Goal: Task Accomplishment & Management: Use online tool/utility

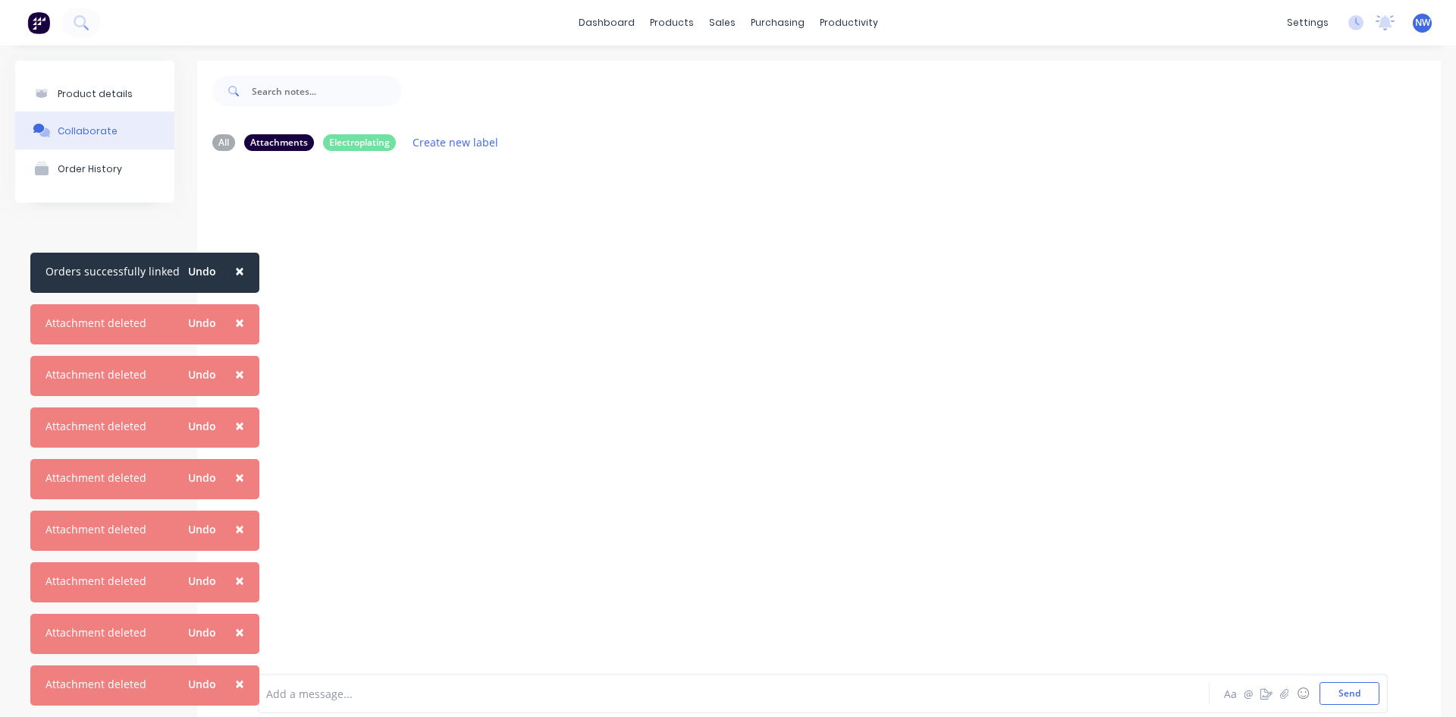
click at [235, 273] on span "×" at bounding box center [239, 270] width 9 height 21
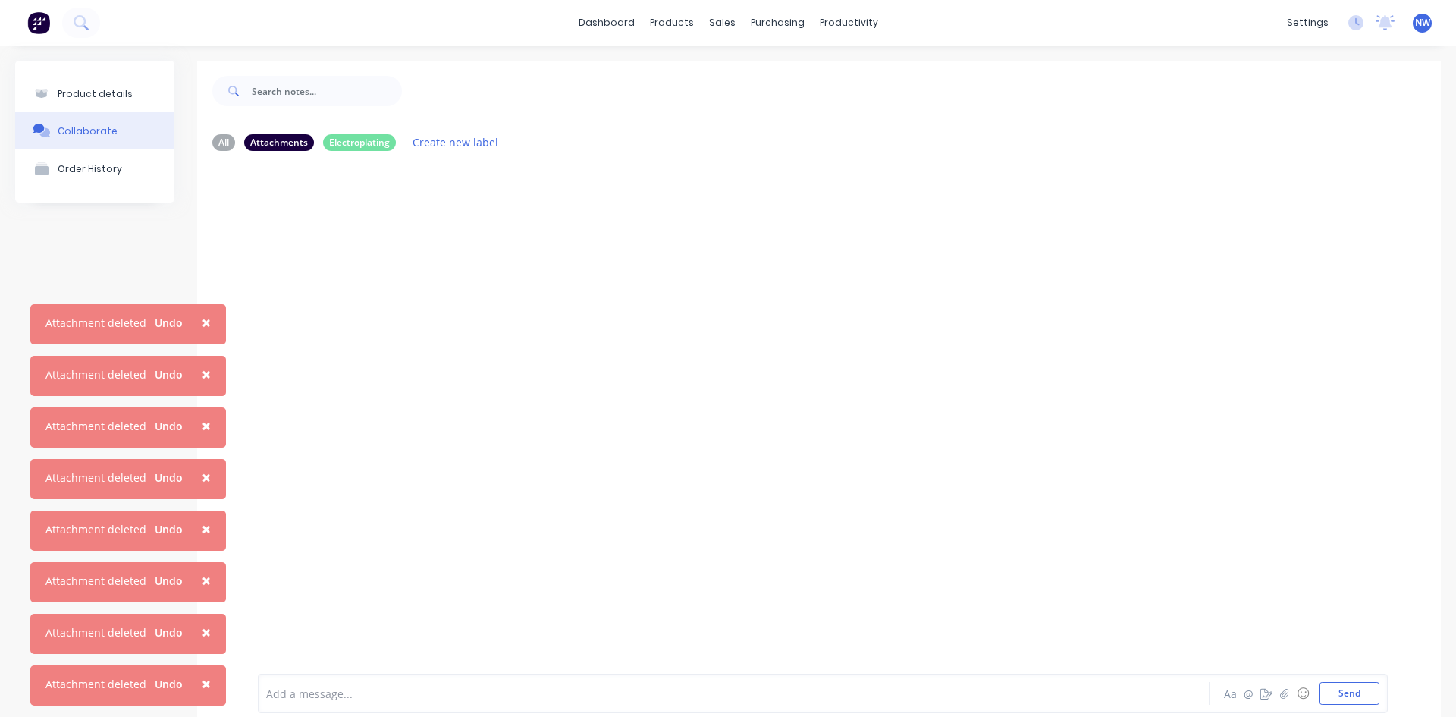
click at [215, 327] on button "×" at bounding box center [206, 322] width 39 height 36
drag, startPoint x: 200, startPoint y: 369, endPoint x: 200, endPoint y: 385, distance: 15.2
click at [202, 369] on span "×" at bounding box center [206, 373] width 9 height 21
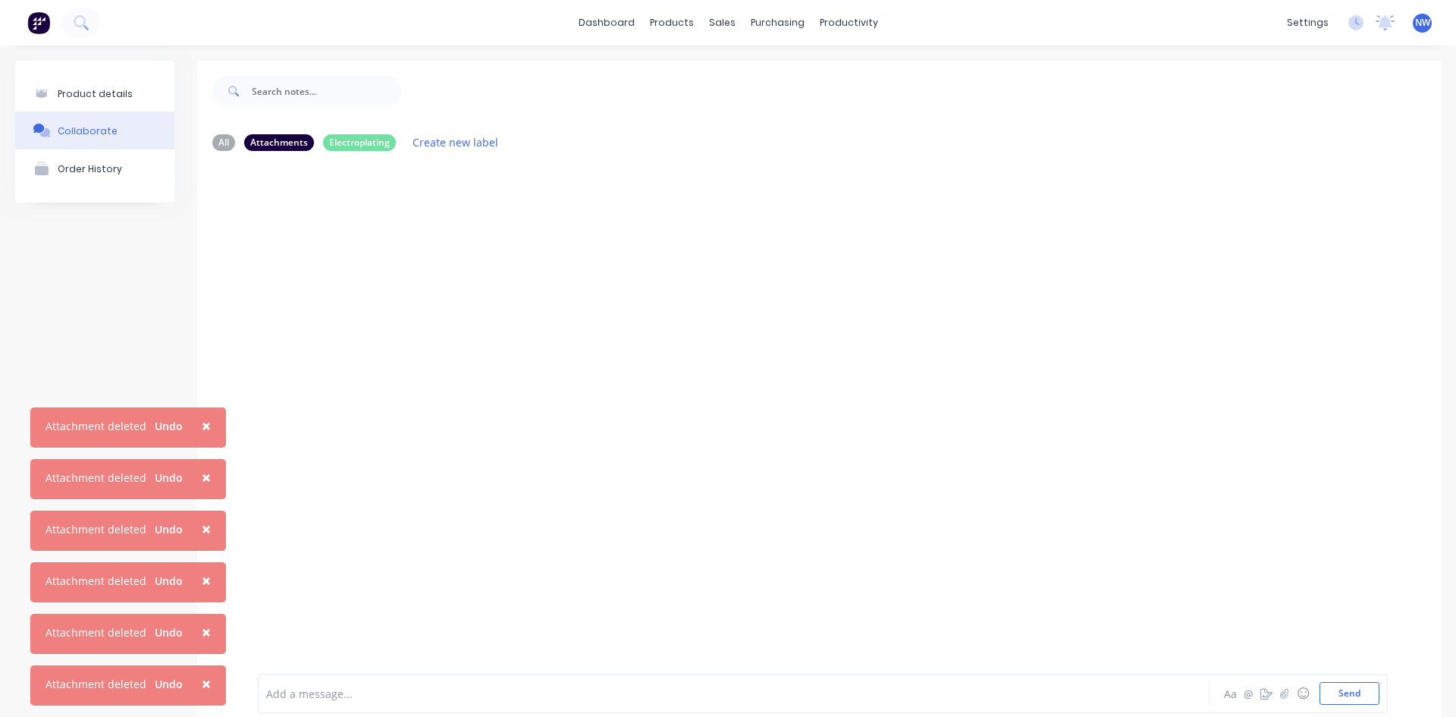
click at [197, 442] on button "×" at bounding box center [206, 425] width 39 height 36
click at [203, 479] on span "×" at bounding box center [206, 476] width 9 height 21
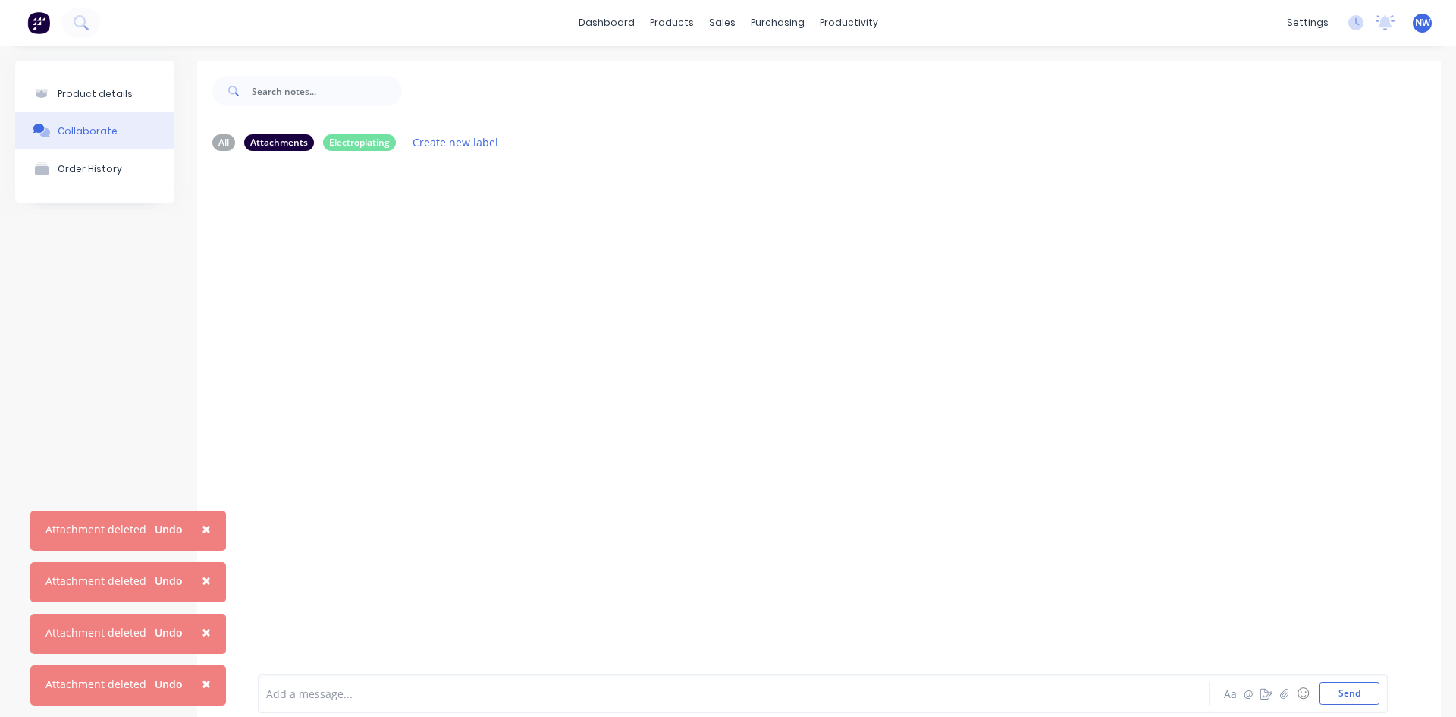
click at [203, 531] on span "×" at bounding box center [206, 528] width 9 height 21
click at [202, 579] on span "×" at bounding box center [206, 580] width 9 height 21
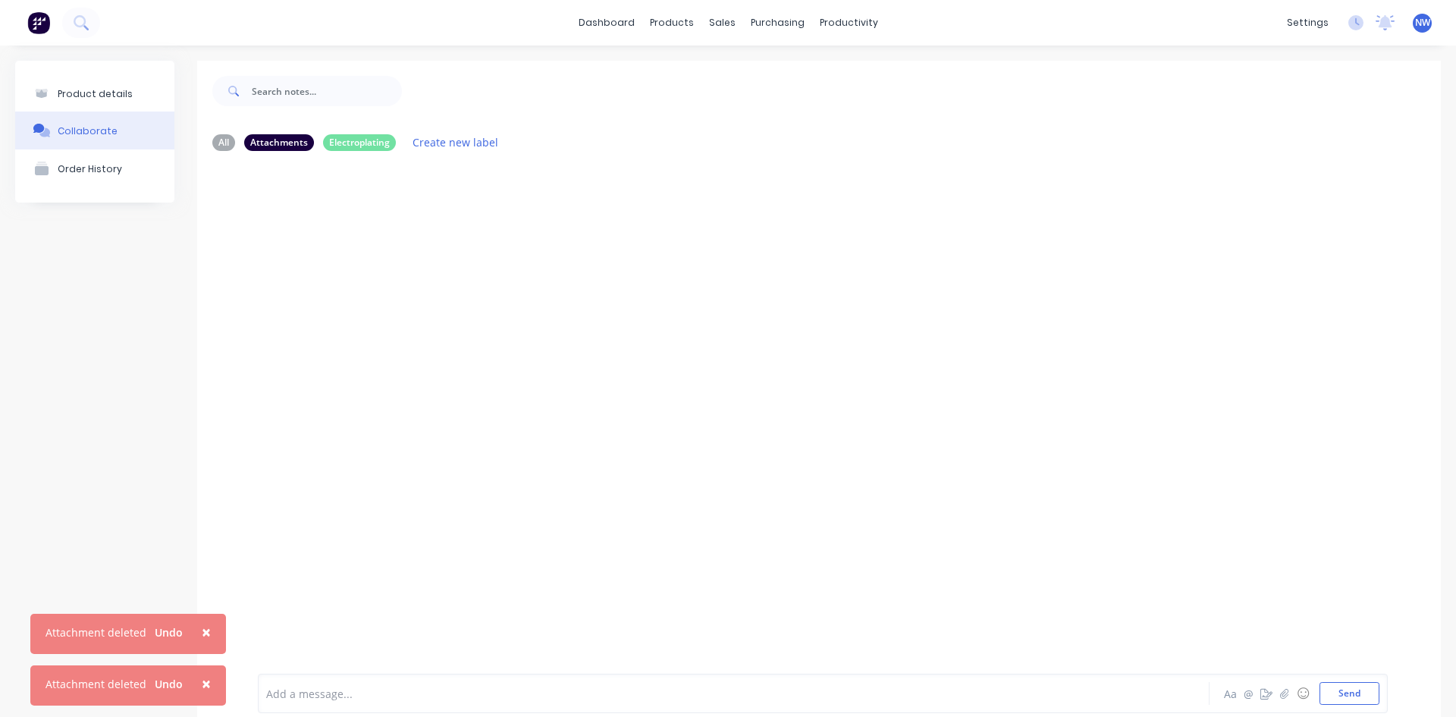
click at [206, 634] on span "×" at bounding box center [206, 631] width 9 height 21
click at [202, 689] on span "×" at bounding box center [206, 683] width 9 height 21
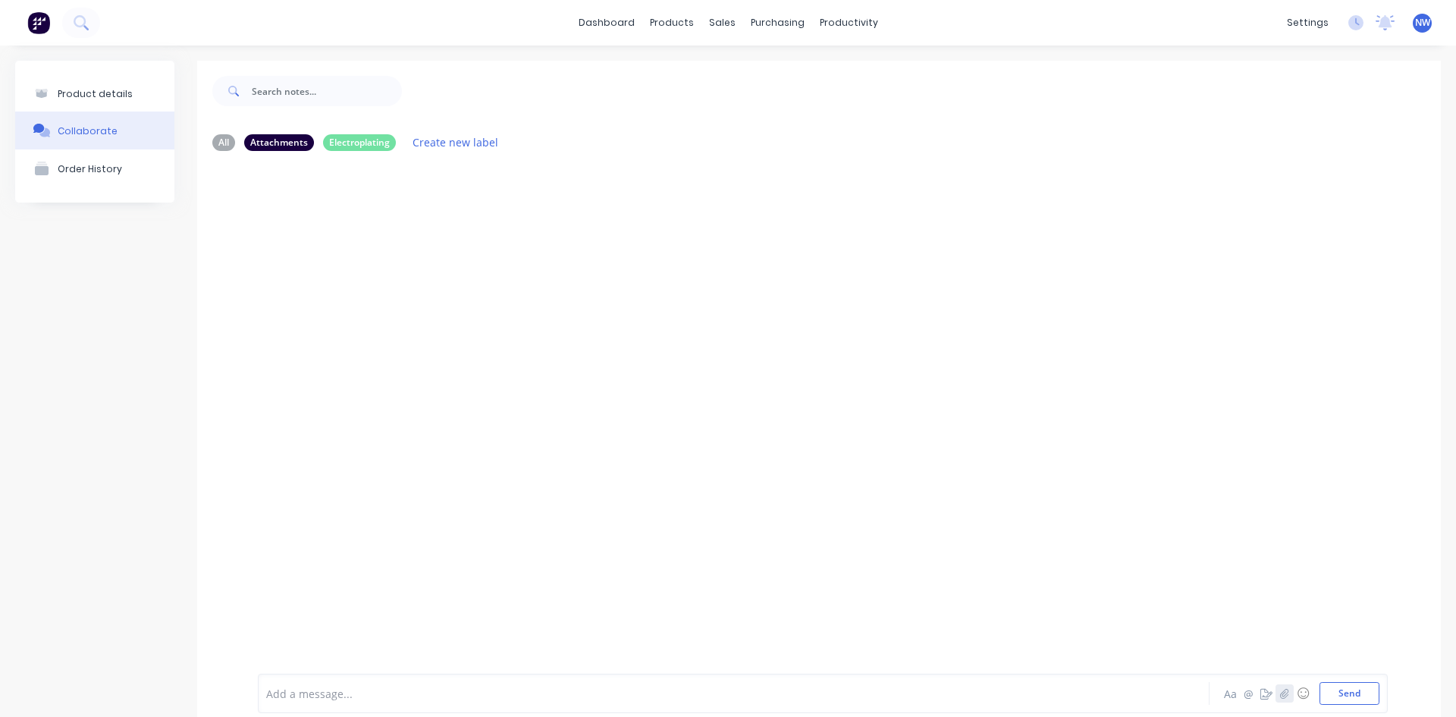
click at [1280, 696] on button "button" at bounding box center [1285, 693] width 18 height 18
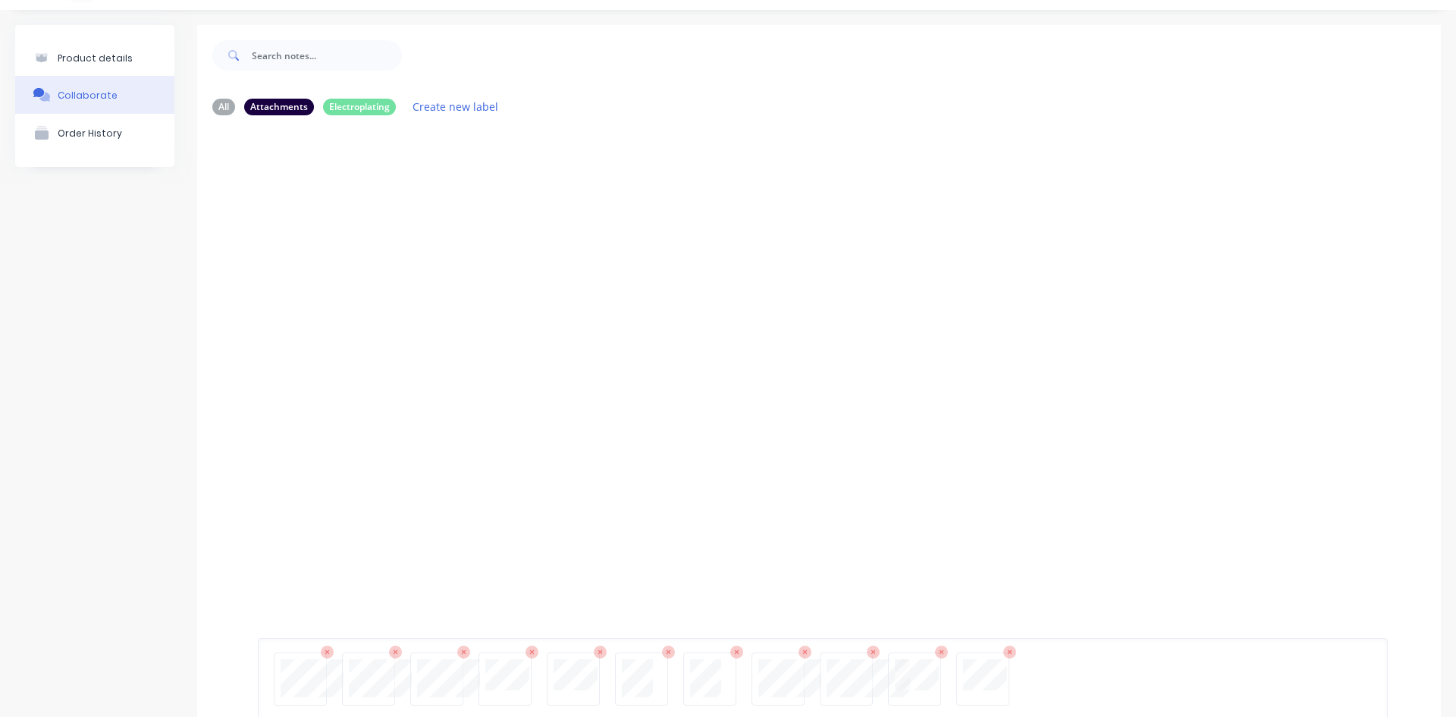
scroll to position [111, 0]
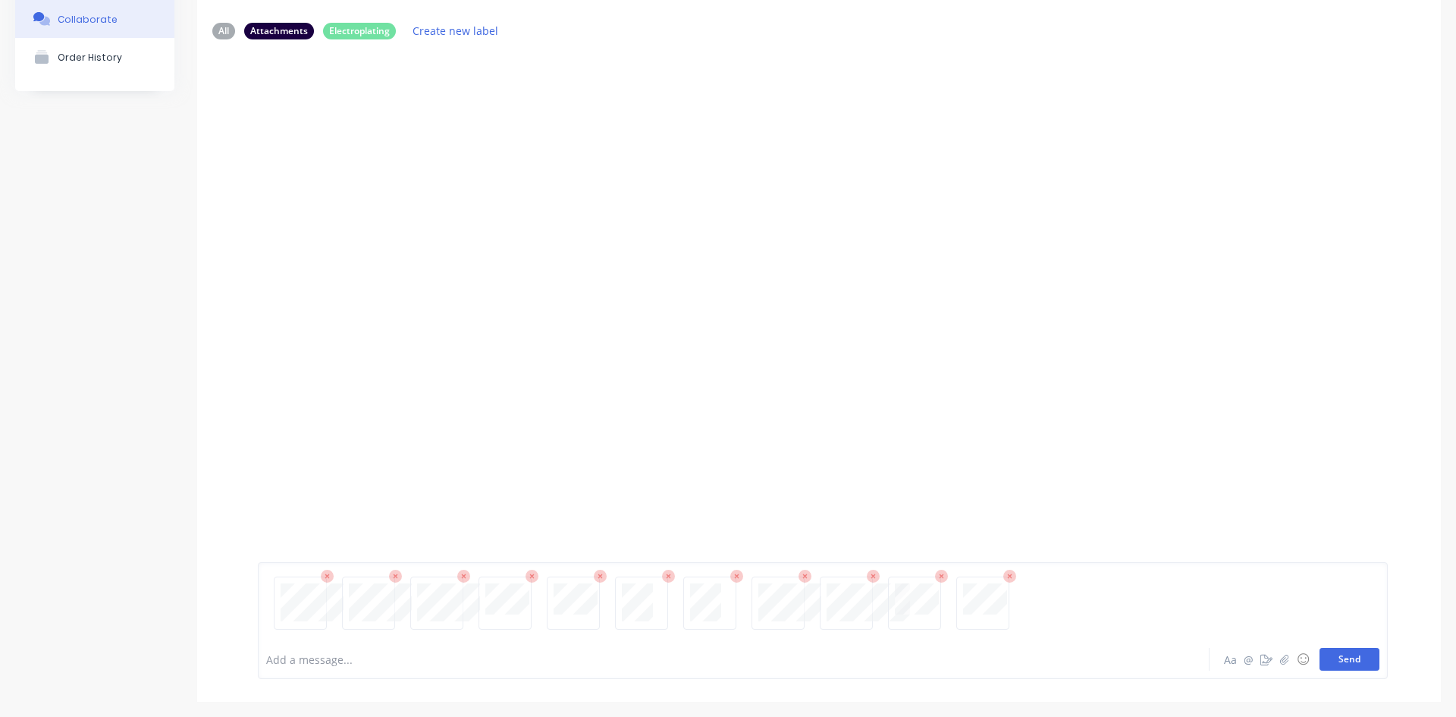
click at [1336, 663] on button "Send" at bounding box center [1350, 659] width 60 height 23
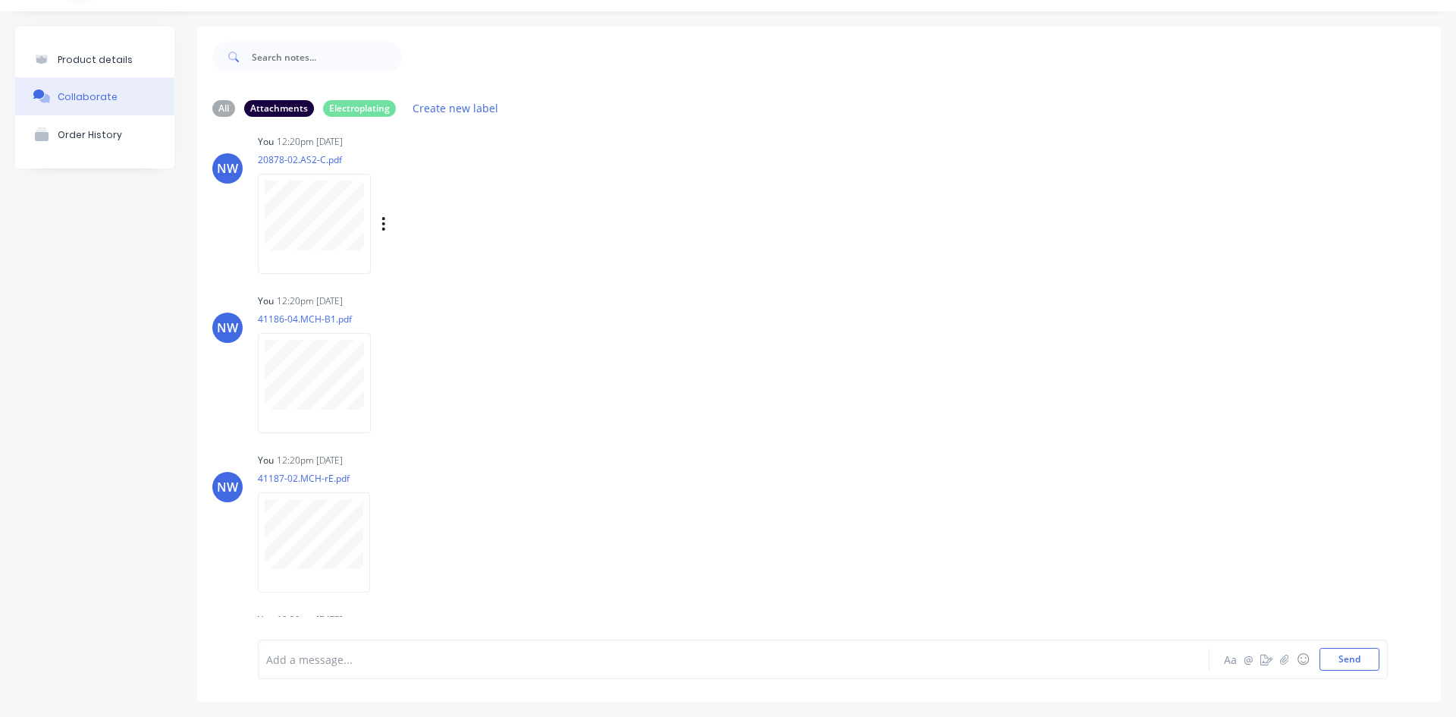
scroll to position [0, 0]
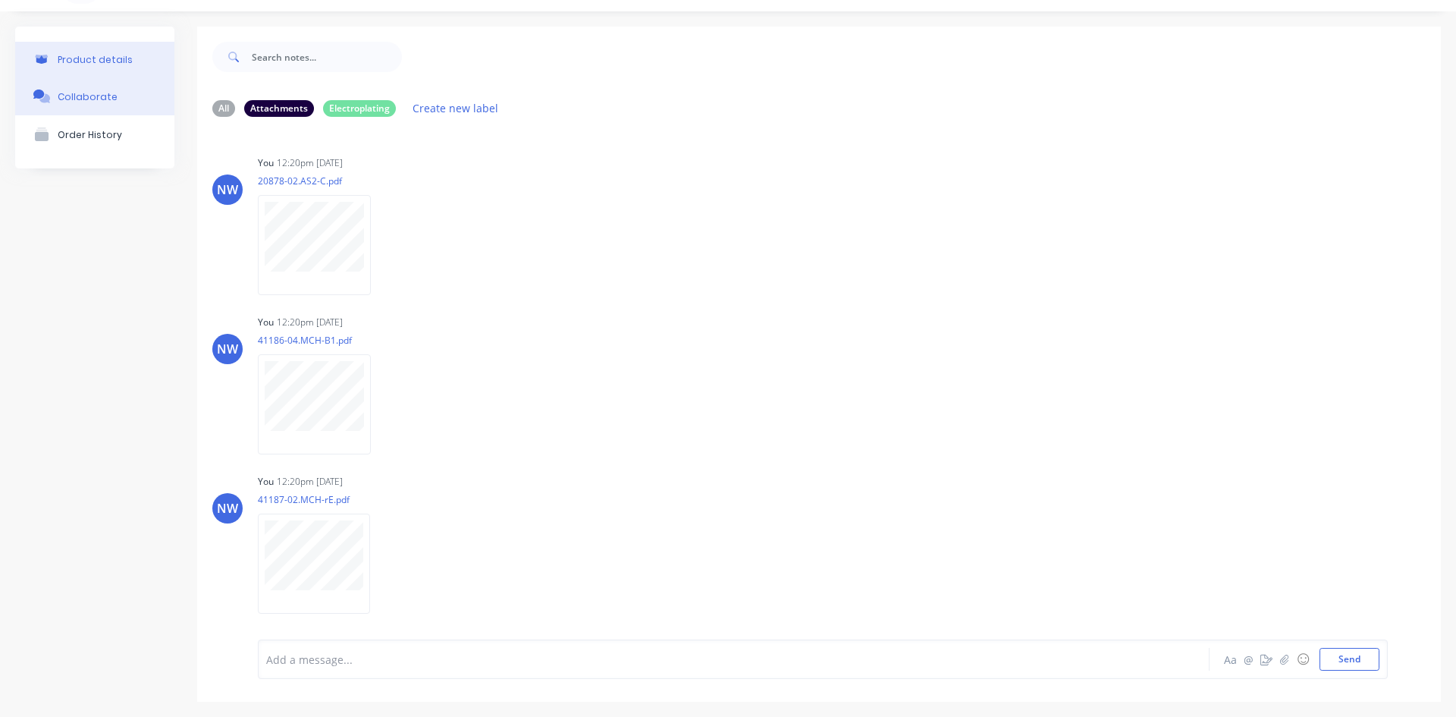
click at [77, 58] on div "Product details" at bounding box center [95, 59] width 75 height 11
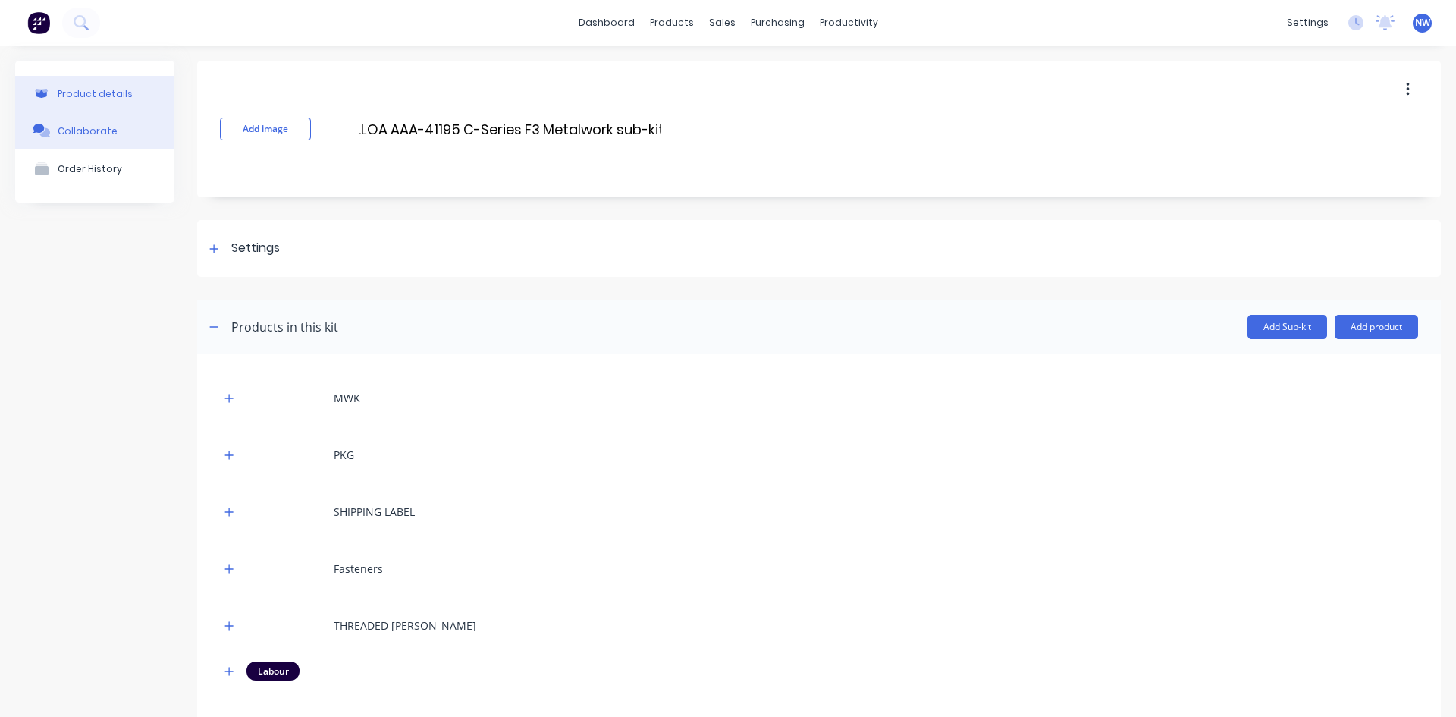
click at [78, 121] on button "Collaborate" at bounding box center [94, 130] width 159 height 38
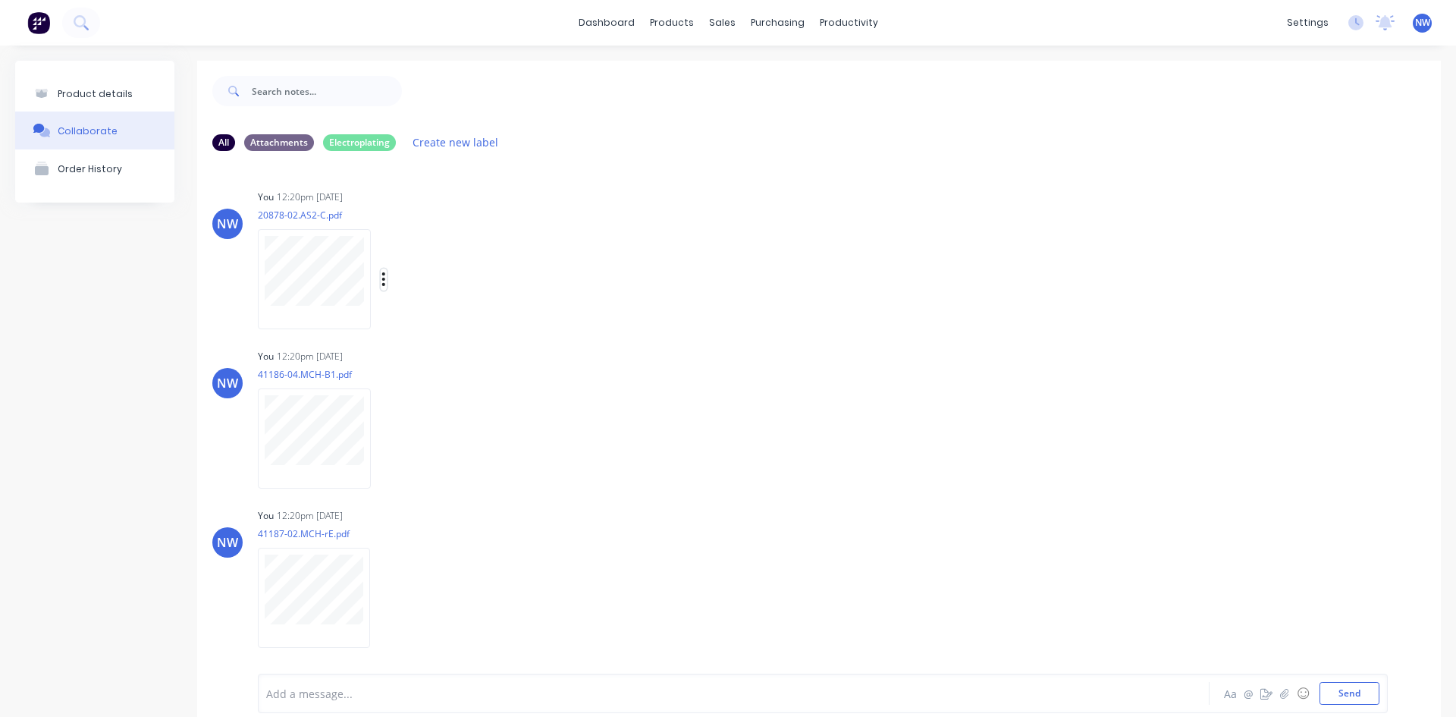
click at [385, 278] on icon "button" at bounding box center [384, 279] width 5 height 17
click at [549, 327] on button "Auto-attach to new orders" at bounding box center [483, 321] width 171 height 36
click at [762, 247] on div "NW You 12:20pm [DATE] 20878-02.AS2-C.pdf Labels Auto-attach to new orders Sales…" at bounding box center [819, 254] width 1244 height 137
